Goal: Task Accomplishment & Management: Use online tool/utility

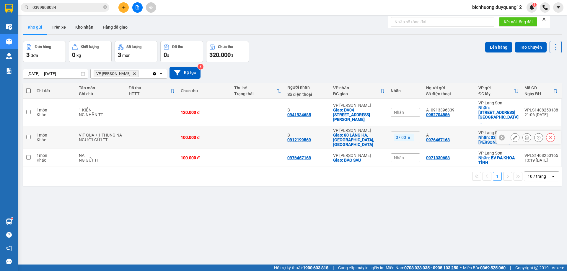
click at [29, 135] on input "checkbox" at bounding box center [28, 137] width 4 height 4
checkbox input "true"
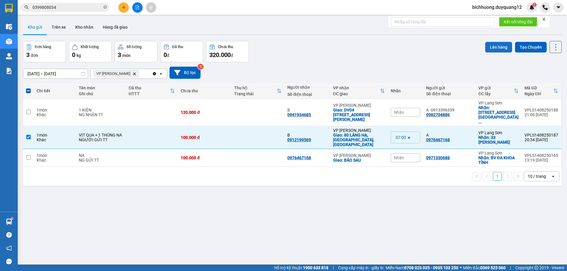
click at [493, 48] on button "Lên hàng" at bounding box center [498, 47] width 27 height 11
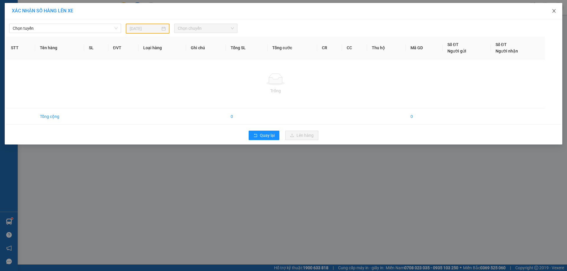
click at [554, 13] on icon "close" at bounding box center [554, 11] width 5 height 5
